Goal: Task Accomplishment & Management: Complete application form

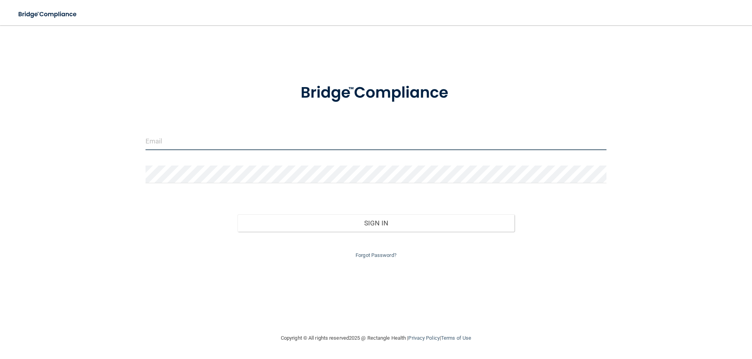
click at [233, 139] on input "email" at bounding box center [377, 141] width 462 height 18
type input "[EMAIL_ADDRESS][DOMAIN_NAME]"
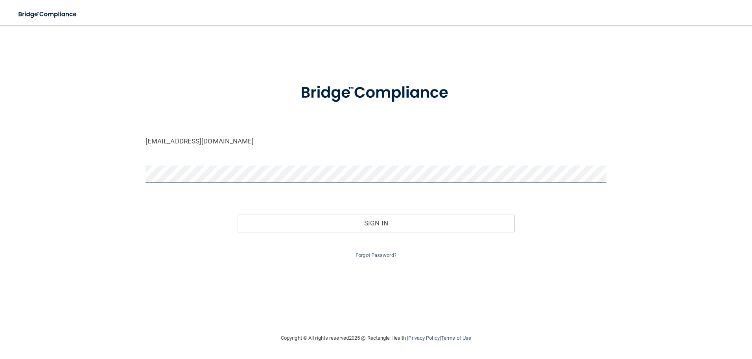
click at [238, 214] on button "Sign In" at bounding box center [376, 222] width 277 height 17
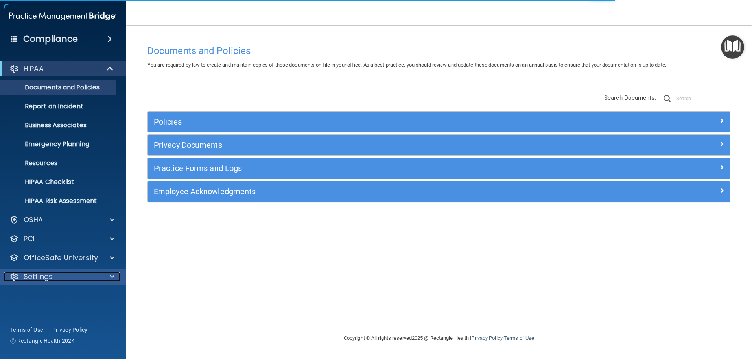
click at [111, 275] on span at bounding box center [112, 276] width 5 height 9
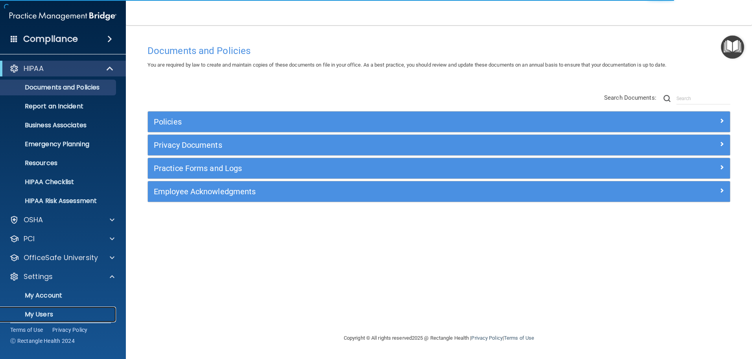
click at [91, 310] on p "My Users" at bounding box center [58, 314] width 107 height 8
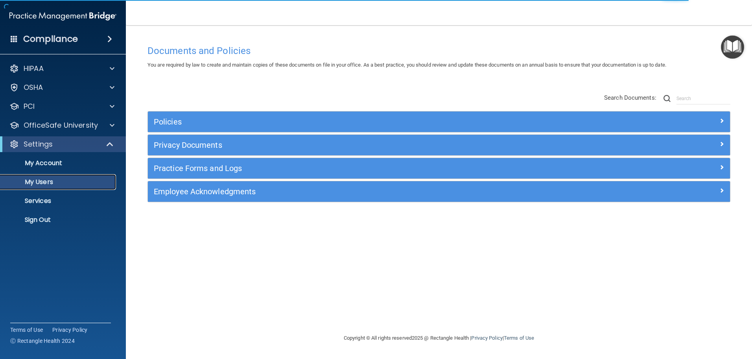
select select "20"
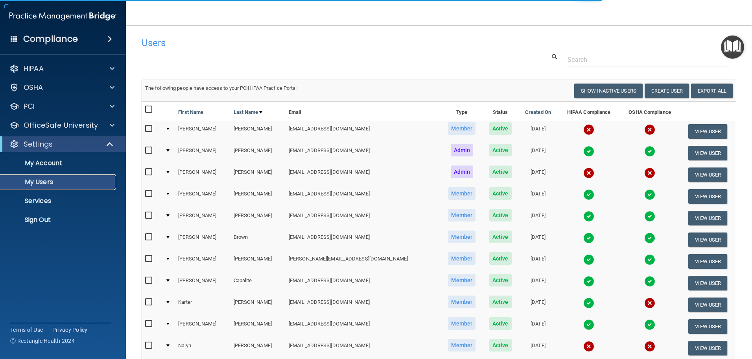
click at [64, 179] on p "My Users" at bounding box center [58, 182] width 107 height 8
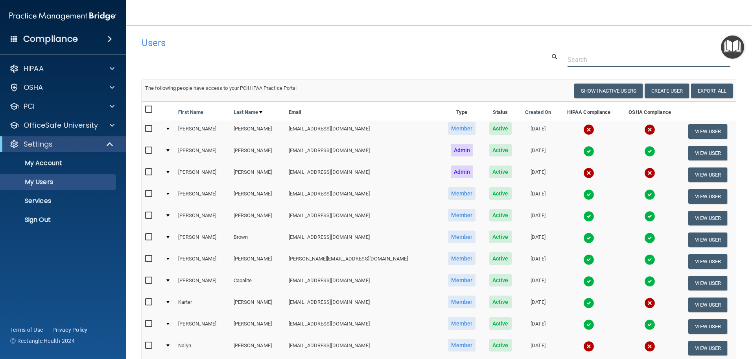
click at [581, 59] on input "text" at bounding box center [649, 59] width 163 height 15
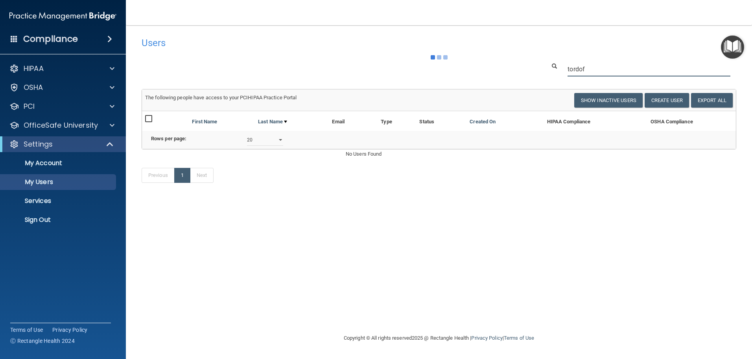
type input "[PERSON_NAME]"
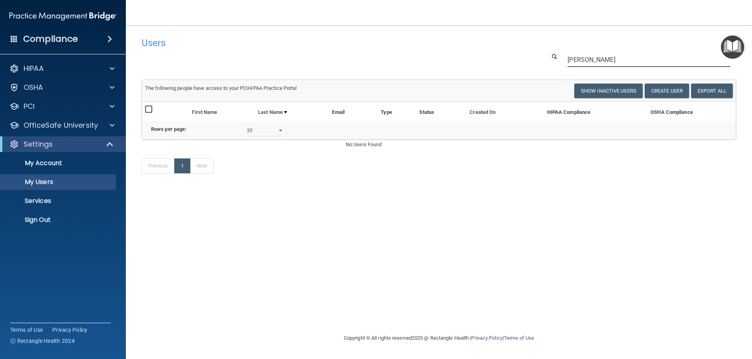
drag, startPoint x: 604, startPoint y: 60, endPoint x: 479, endPoint y: 54, distance: 124.5
click at [489, 55] on div "[PERSON_NAME]" at bounding box center [439, 59] width 607 height 15
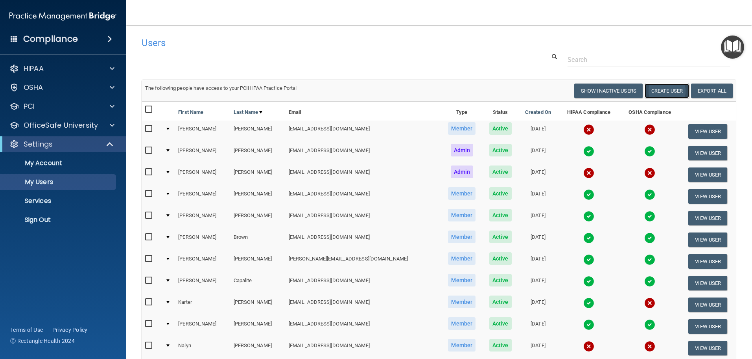
click at [669, 91] on button "Create User" at bounding box center [667, 90] width 44 height 15
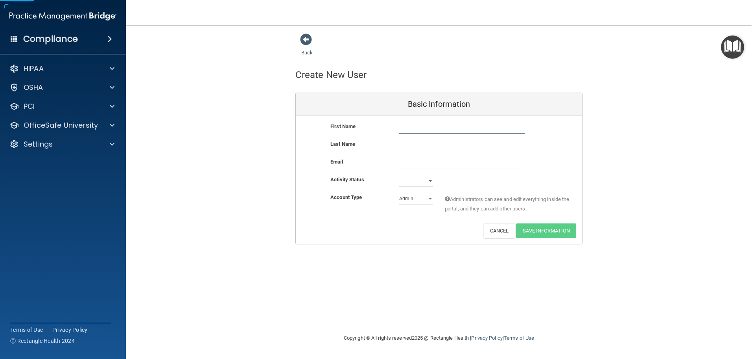
click at [418, 128] on input "text" at bounding box center [462, 128] width 126 height 12
type input "[PERSON_NAME]"
type input "y"
type input "[PERSON_NAME]"
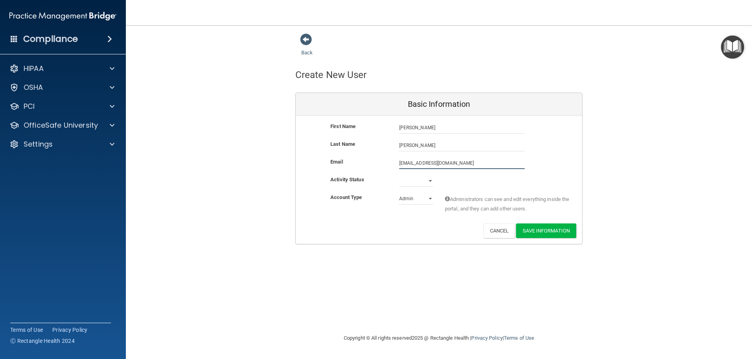
type input "[EMAIL_ADDRESS][DOMAIN_NAME]"
click at [429, 201] on select "Admin Member" at bounding box center [416, 198] width 34 height 12
select select "practice_member"
click at [399, 192] on select "Admin Member" at bounding box center [416, 198] width 34 height 12
click at [540, 230] on button "Save Information" at bounding box center [546, 230] width 60 height 15
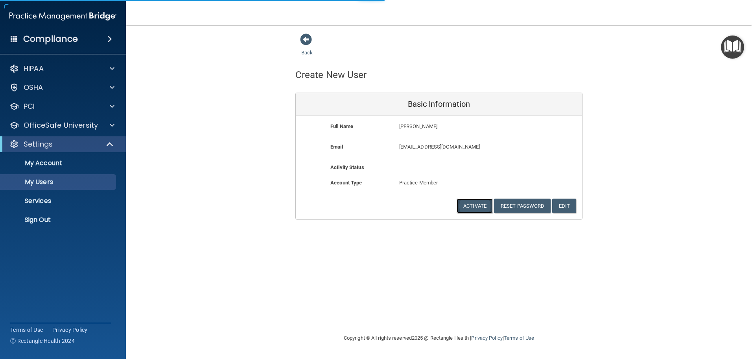
click at [470, 204] on button "Activate" at bounding box center [475, 205] width 36 height 15
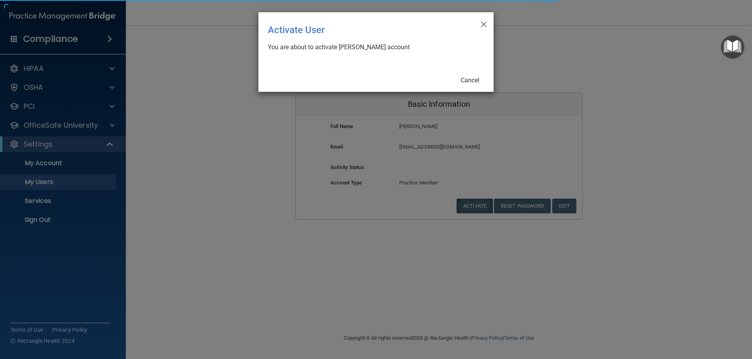
select select "20"
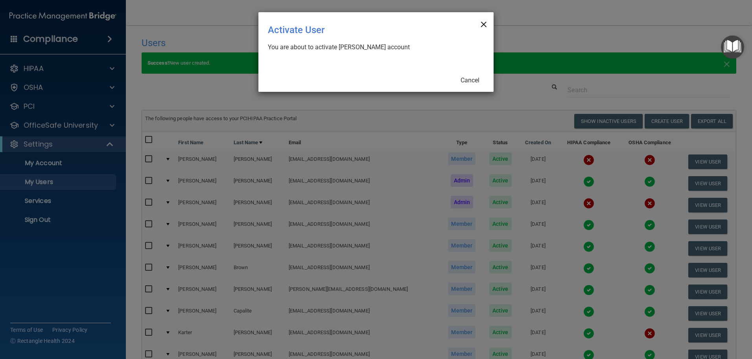
click at [482, 24] on span "×" at bounding box center [484, 23] width 7 height 16
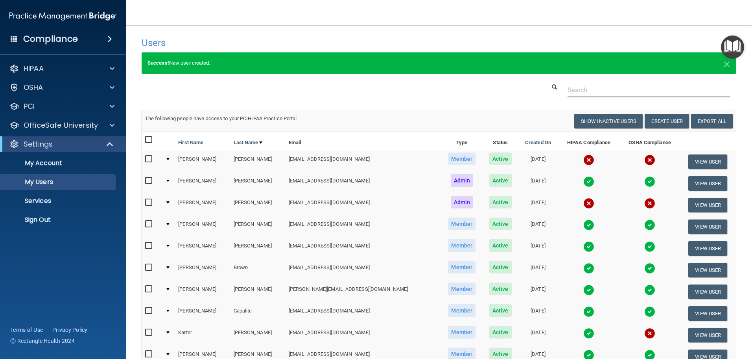
click at [588, 91] on input "text" at bounding box center [649, 90] width 163 height 15
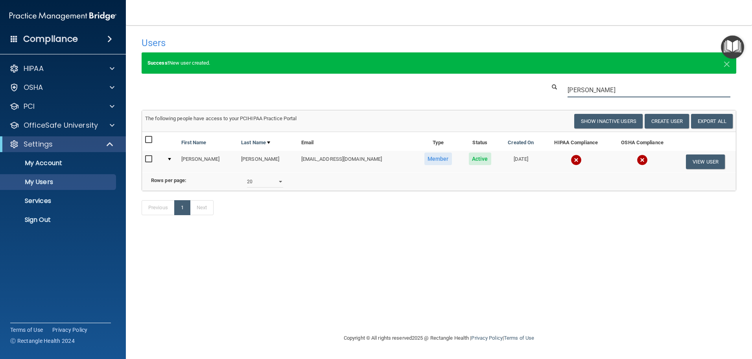
type input "[PERSON_NAME]"
